Goal: Find specific page/section: Find specific page/section

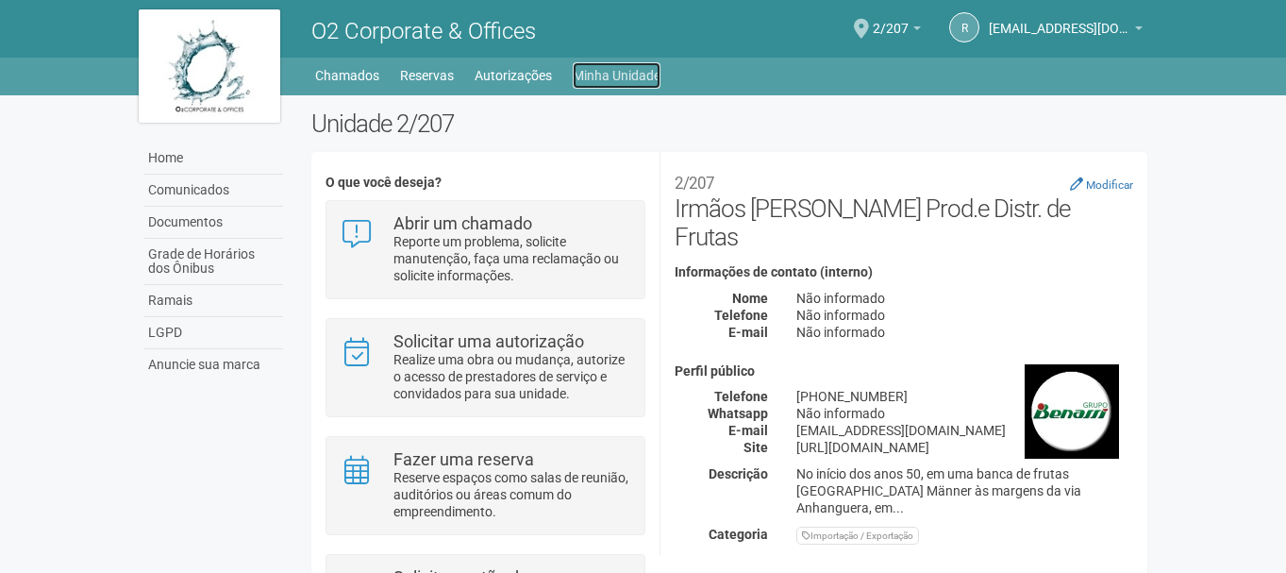
click at [639, 74] on link "Minha Unidade" at bounding box center [617, 75] width 88 height 26
click at [616, 78] on link "Minha Unidade" at bounding box center [617, 75] width 88 height 26
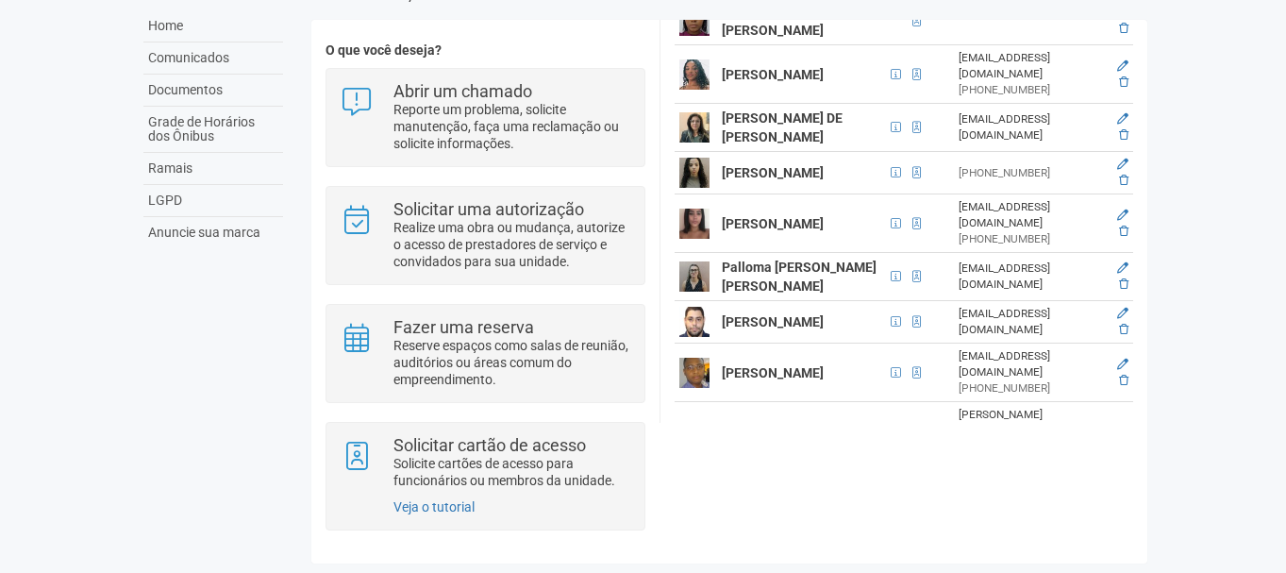
scroll to position [1820, 0]
